Goal: Obtain resource: Obtain resource

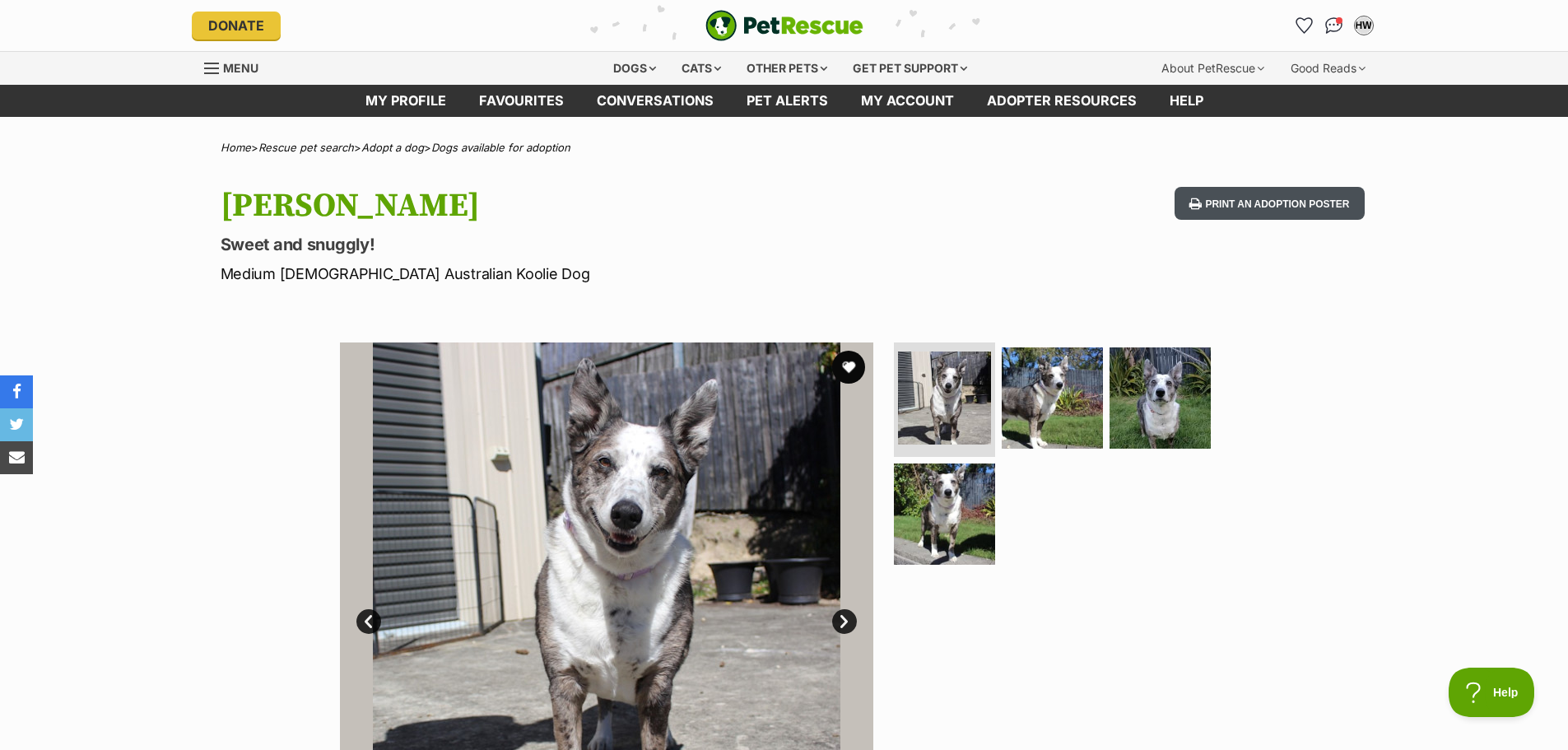
click at [1298, 200] on button "Print an adoption poster" at bounding box center [1268, 204] width 189 height 34
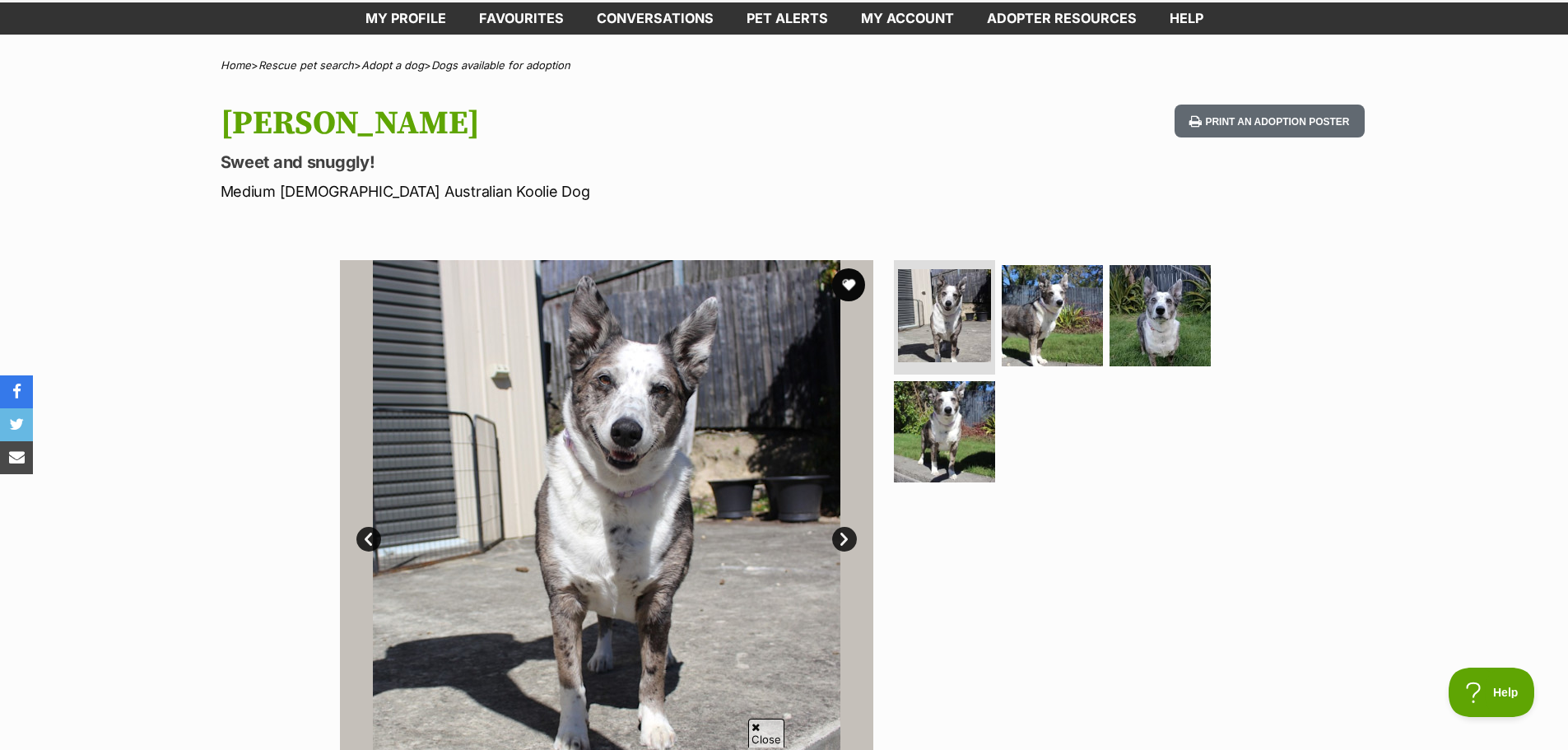
click at [848, 540] on link "Next" at bounding box center [845, 540] width 25 height 25
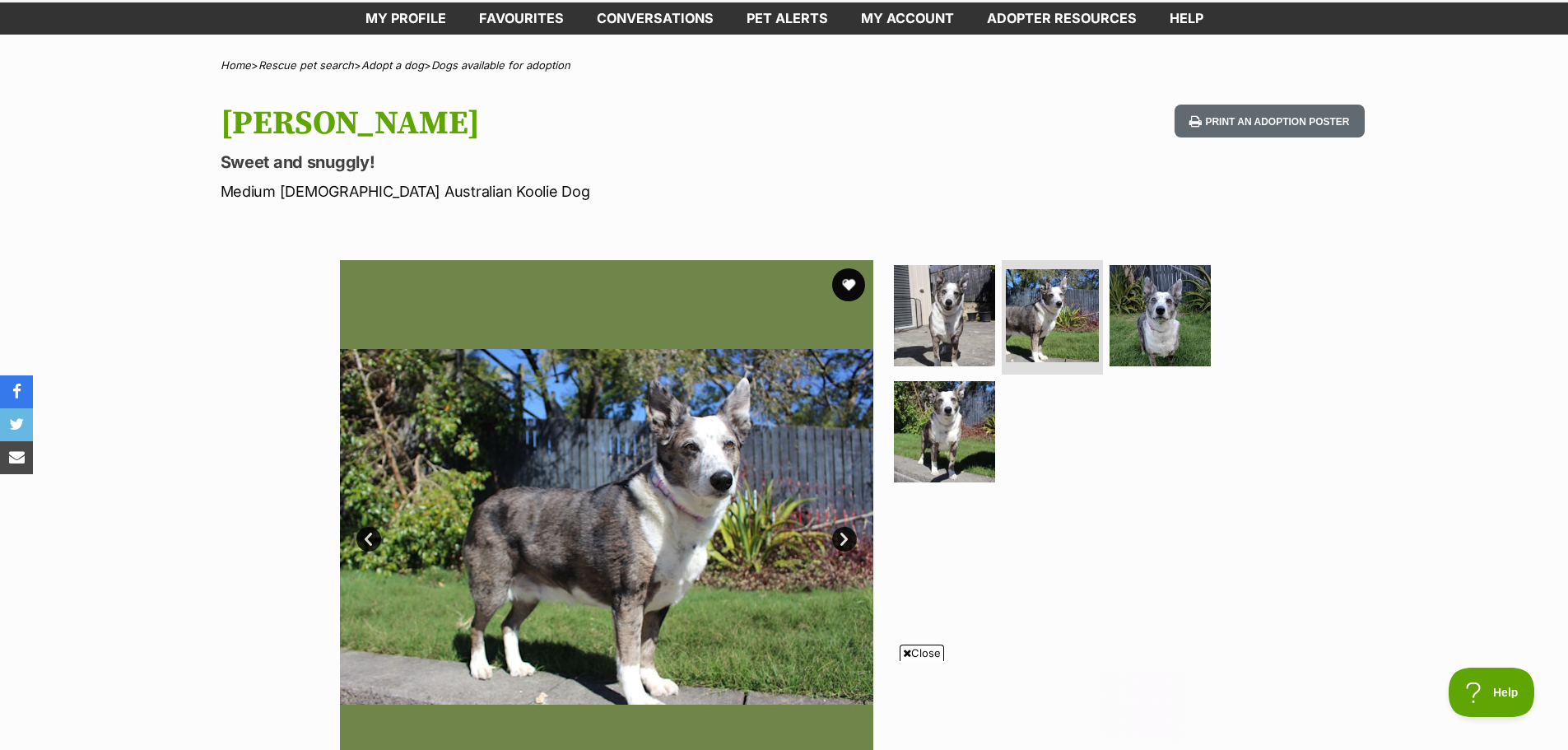
click at [841, 541] on link "Next" at bounding box center [845, 540] width 25 height 25
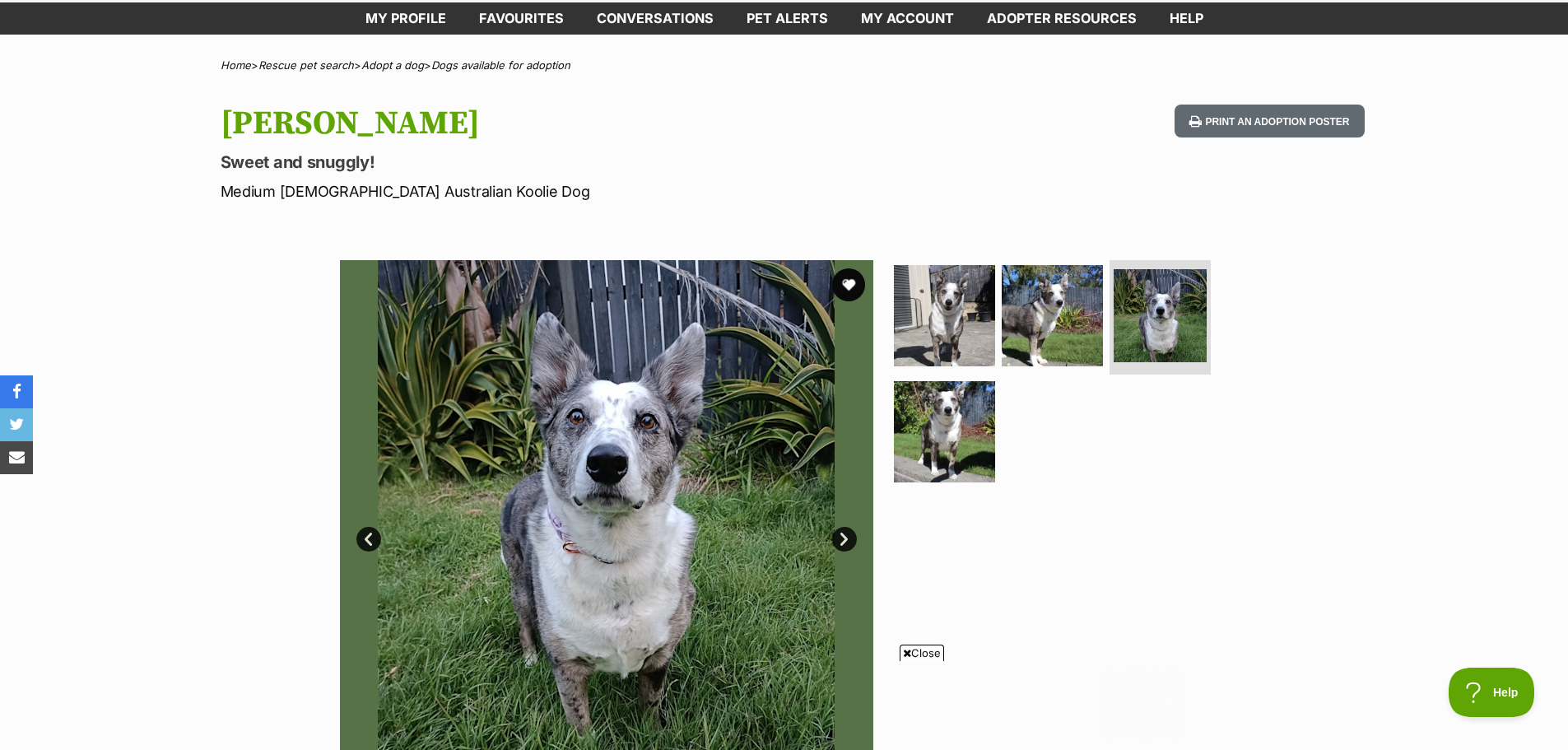
click at [841, 541] on link "Next" at bounding box center [845, 540] width 25 height 25
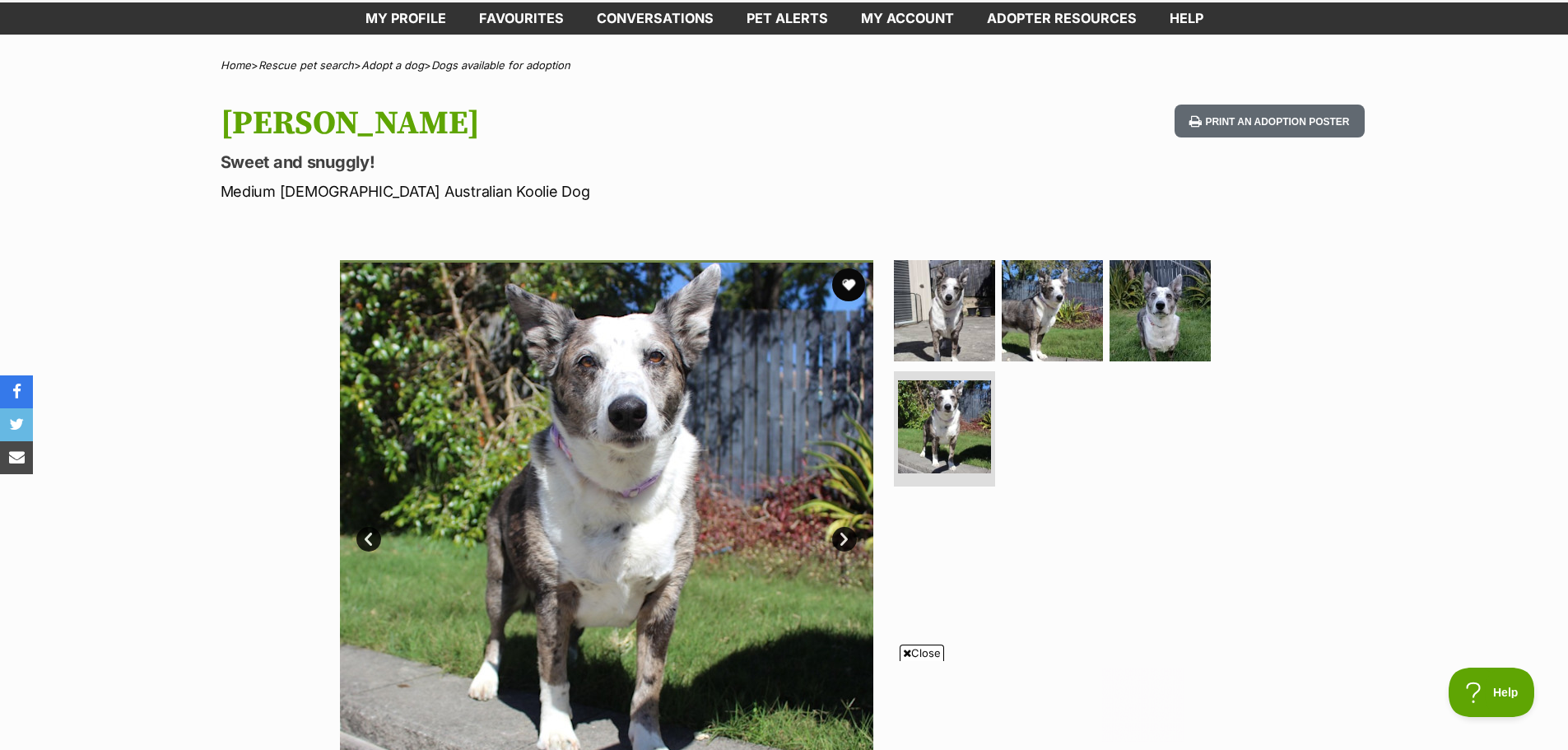
click at [841, 541] on link "Next" at bounding box center [845, 540] width 25 height 25
